Goal: Navigation & Orientation: Find specific page/section

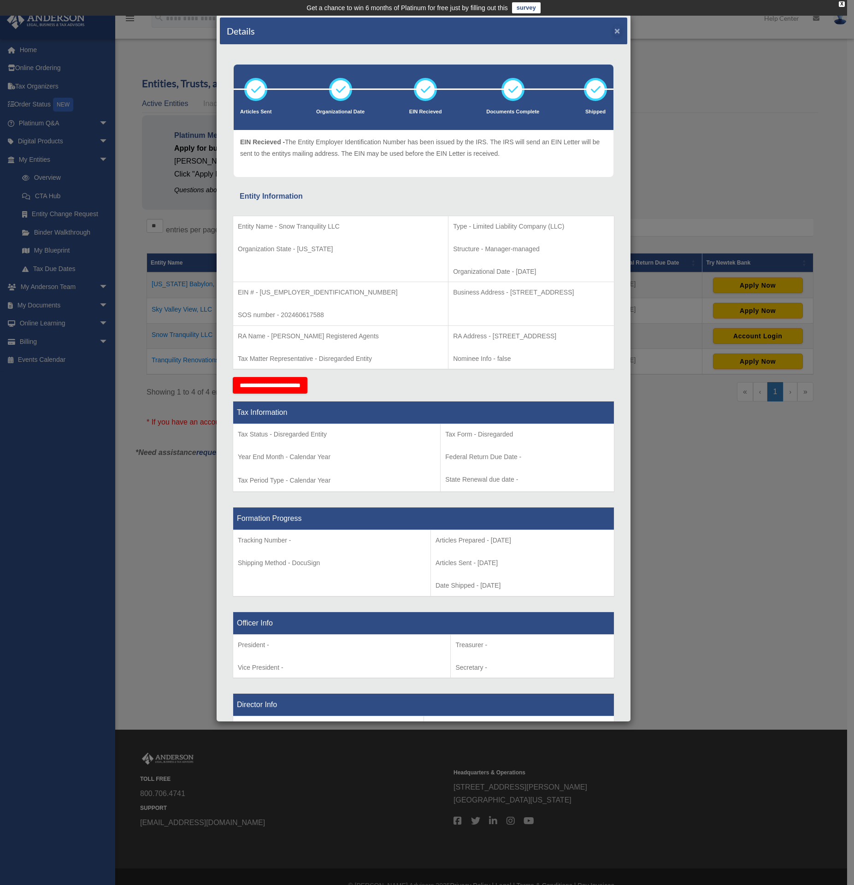
click at [615, 29] on button "×" at bounding box center [618, 31] width 6 height 10
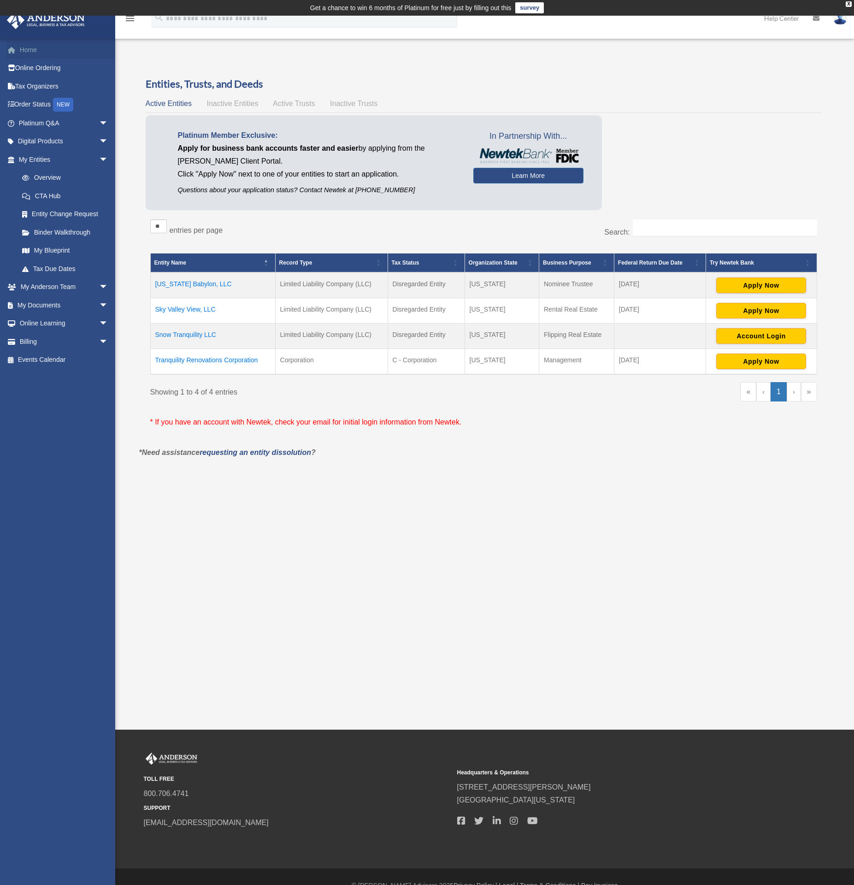
click at [35, 51] on link "Home" at bounding box center [64, 50] width 116 height 18
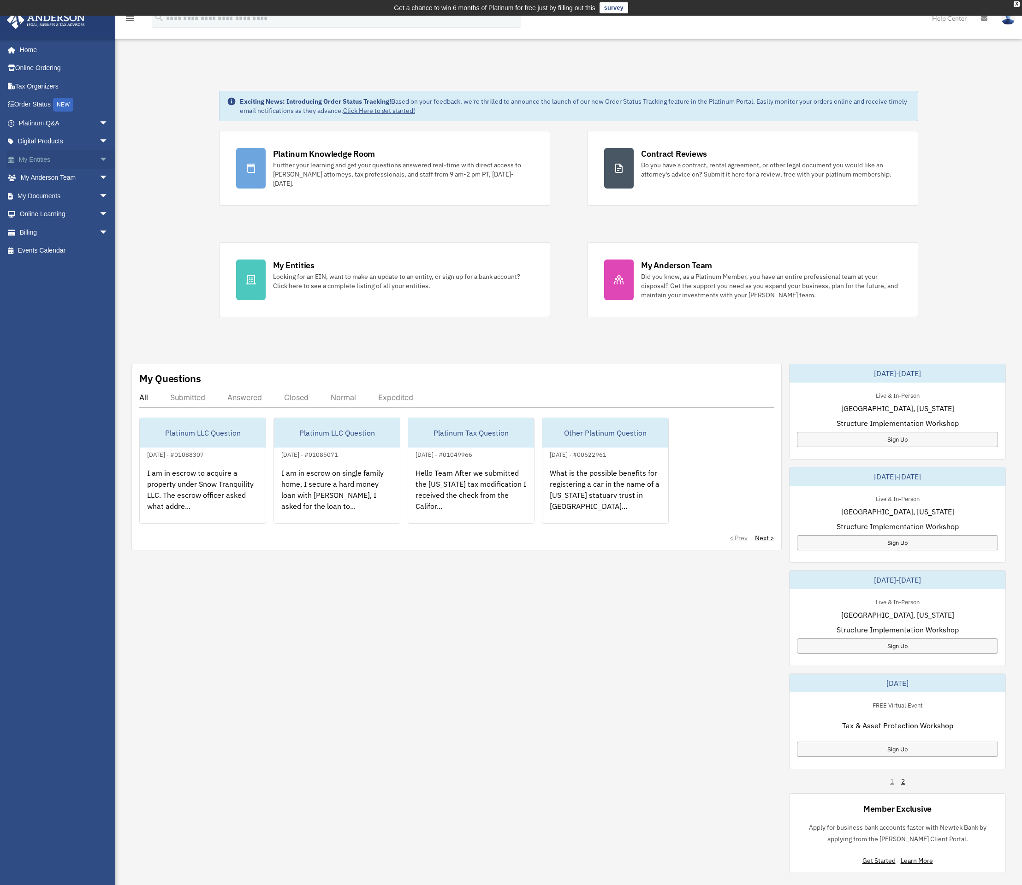
click at [47, 159] on link "My Entities arrow_drop_down" at bounding box center [64, 159] width 116 height 18
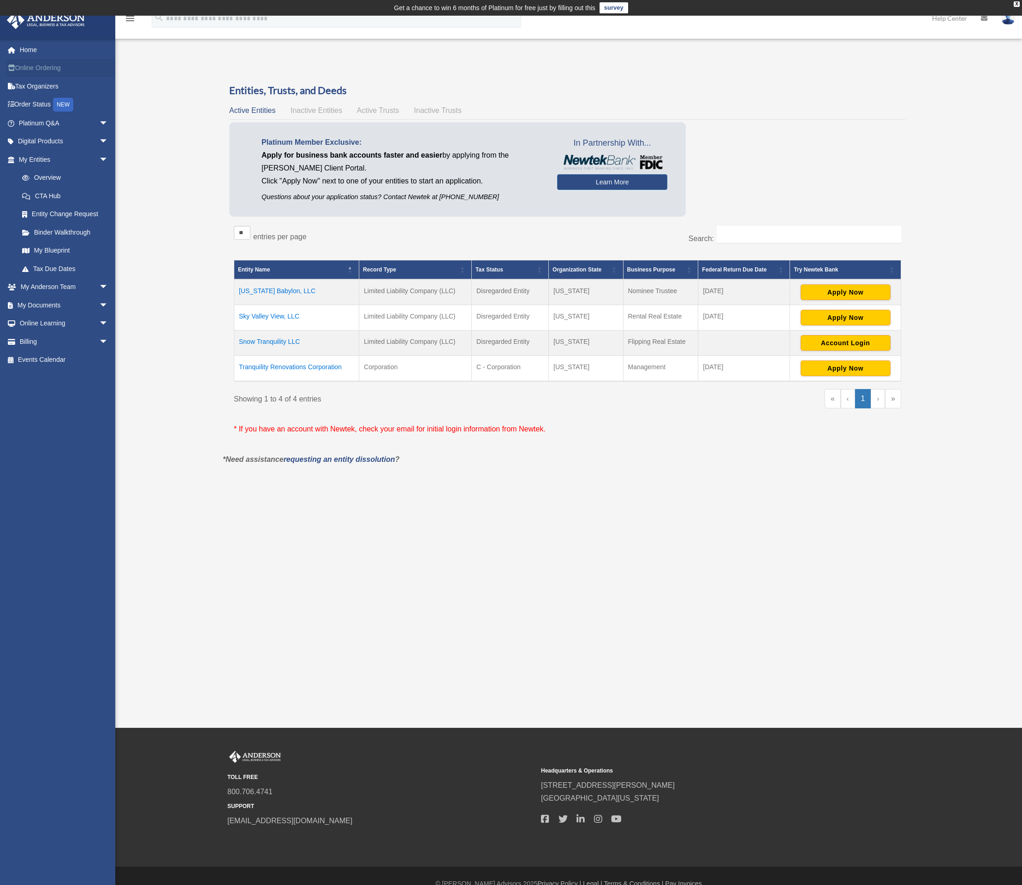
click at [44, 65] on link "Online Ordering" at bounding box center [64, 68] width 116 height 18
